Goal: Task Accomplishment & Management: Manage account settings

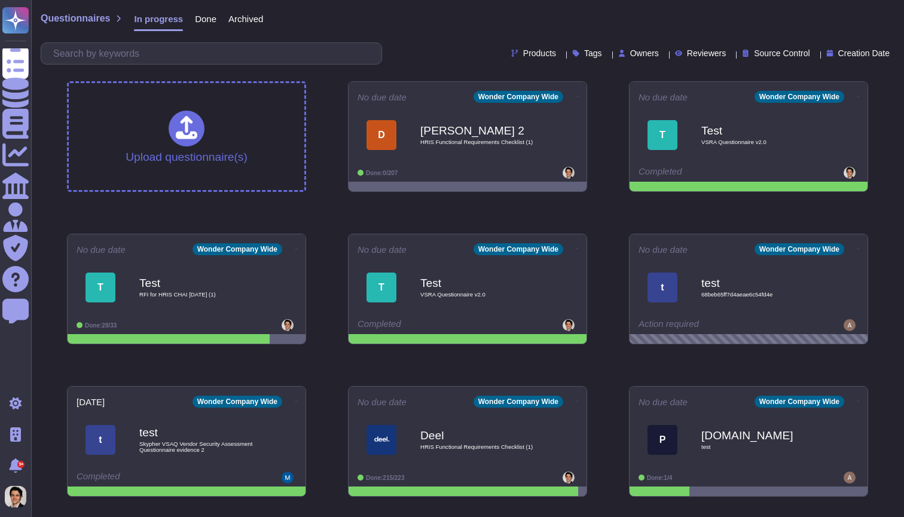
click at [206, 22] on span "Done" at bounding box center [206, 18] width 22 height 9
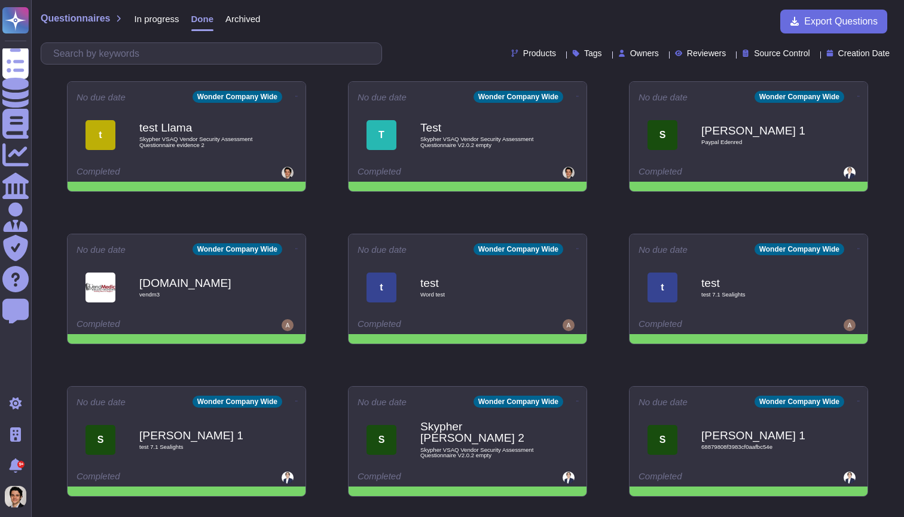
click at [167, 22] on span "In progress" at bounding box center [156, 18] width 45 height 9
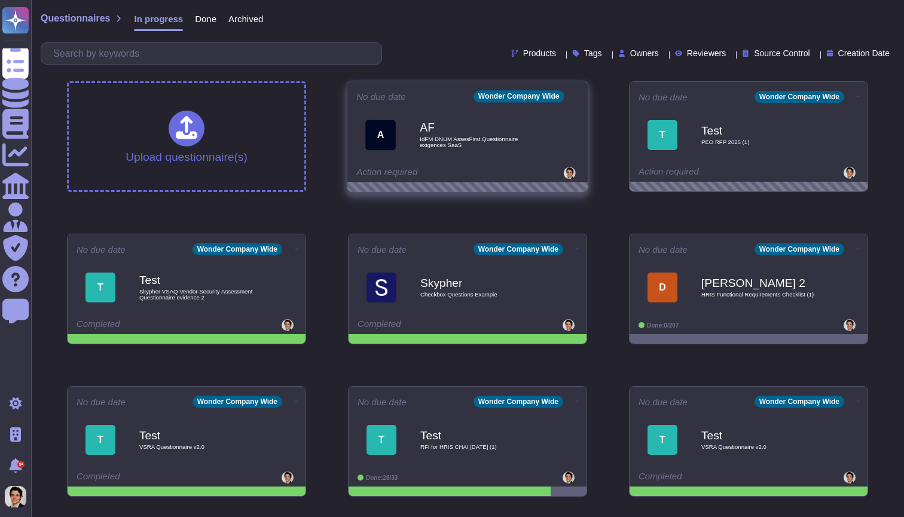
click at [578, 95] on icon at bounding box center [579, 96] width 2 height 3
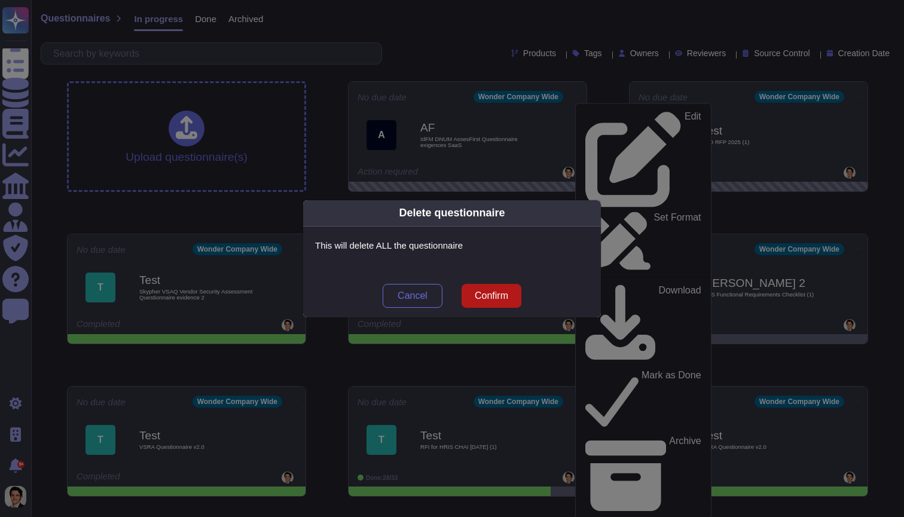
click at [494, 293] on span "Confirm" at bounding box center [491, 296] width 33 height 10
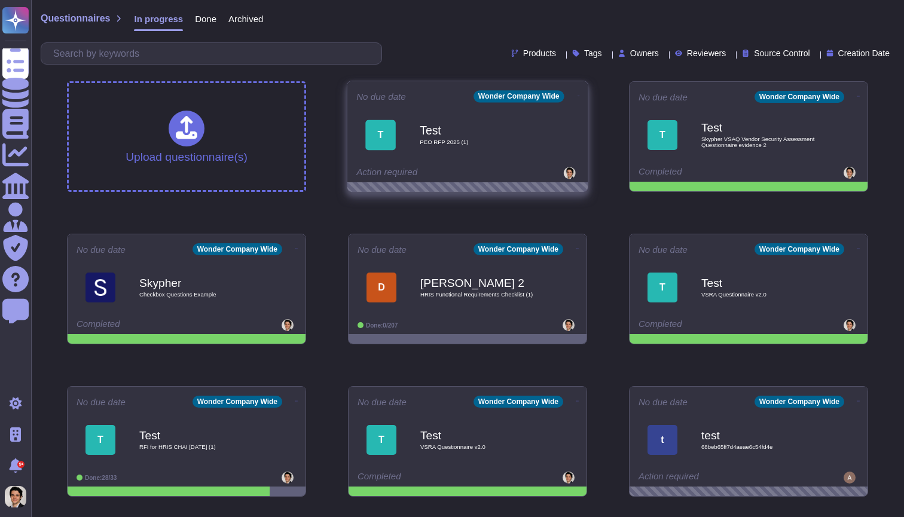
click at [490, 141] on span "PEO RFP 2025 (1)" at bounding box center [480, 142] width 121 height 6
click at [464, 143] on span "PEO RFP 2025 (1)" at bounding box center [480, 142] width 121 height 6
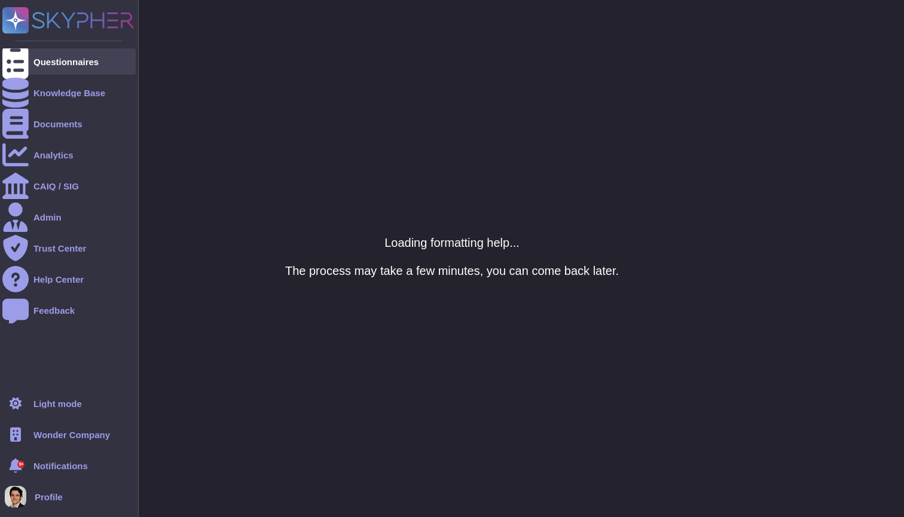
click at [23, 59] on div at bounding box center [15, 61] width 26 height 26
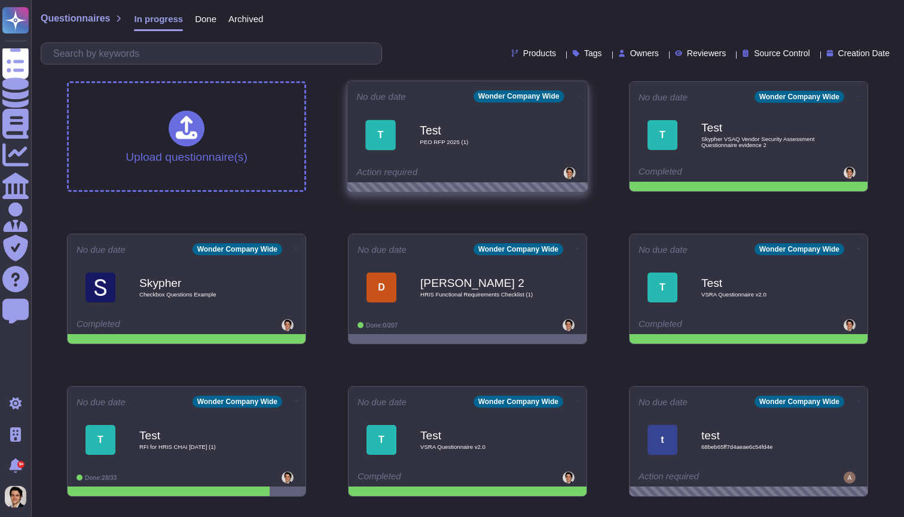
click at [578, 95] on icon at bounding box center [579, 96] width 2 height 3
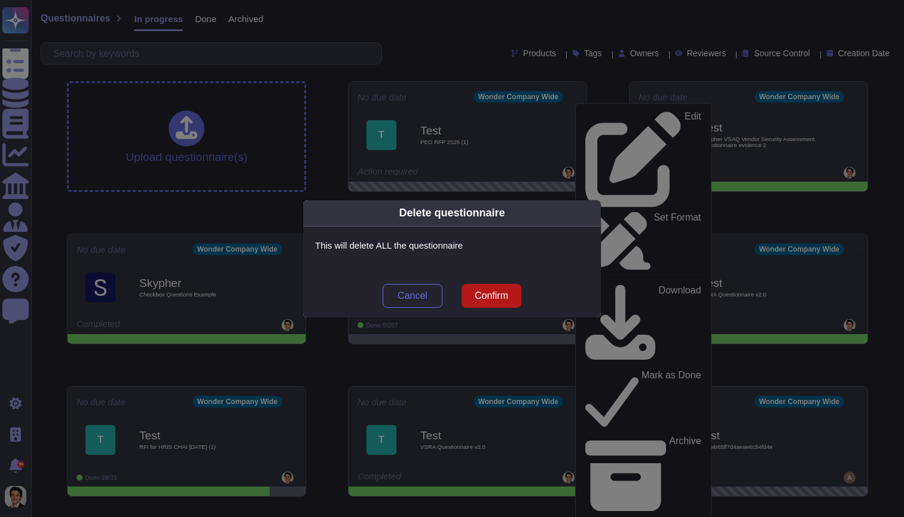
click at [487, 292] on span "Confirm" at bounding box center [491, 296] width 33 height 10
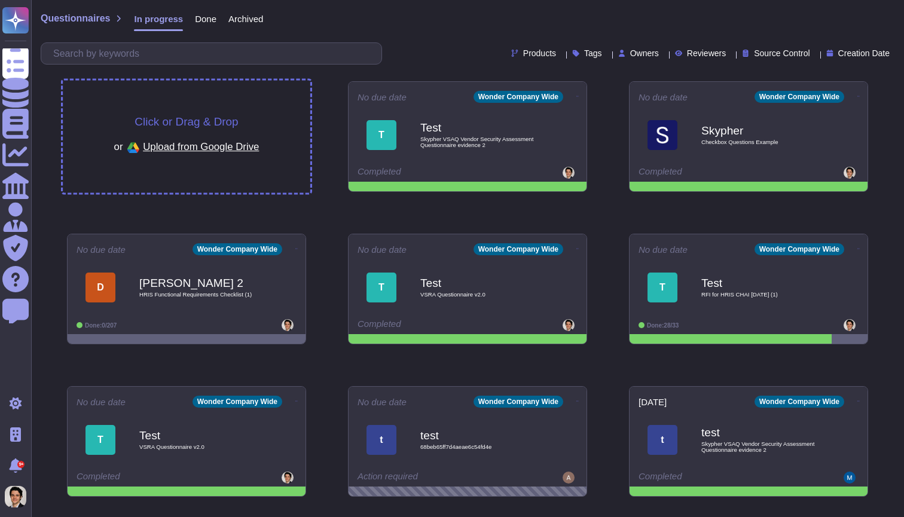
click at [239, 108] on div "Click or Drag & Drop or Upload from Google Drive" at bounding box center [187, 137] width 248 height 112
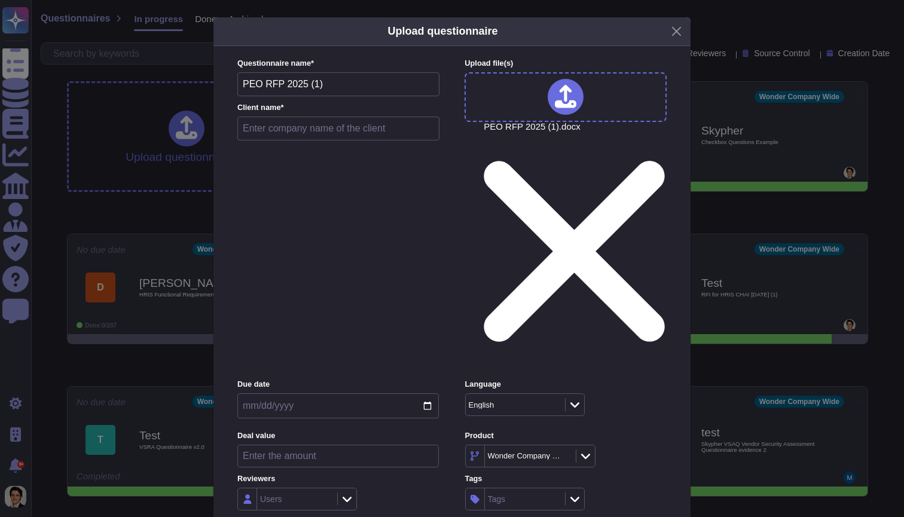
click at [330, 141] on input "text" at bounding box center [338, 129] width 202 height 24
type input "Retest"
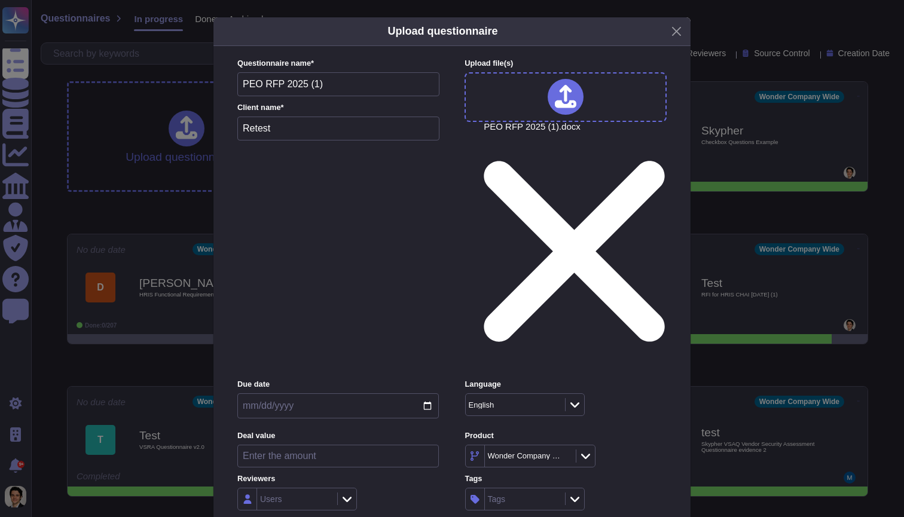
click at [324, 361] on span "Inside (<100 users)" at bounding box center [287, 361] width 77 height 11
